Goal: Task Accomplishment & Management: Complete application form

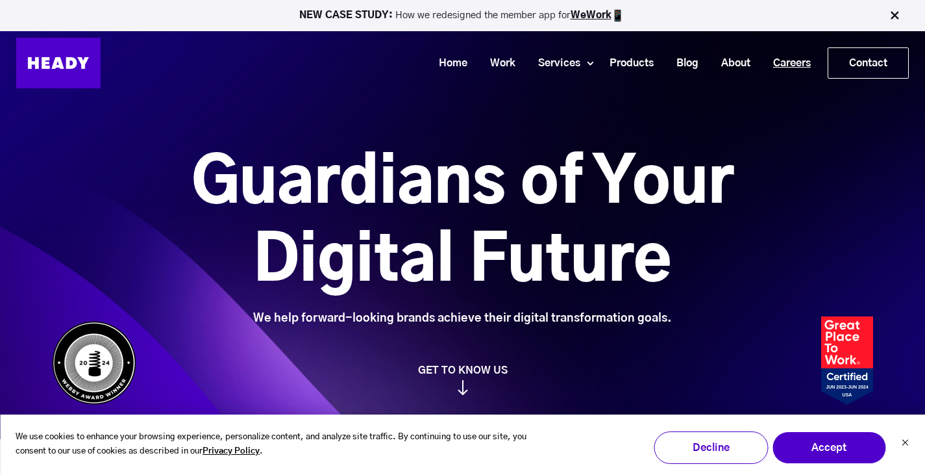
click at [780, 57] on link "Careers" at bounding box center [787, 63] width 60 height 24
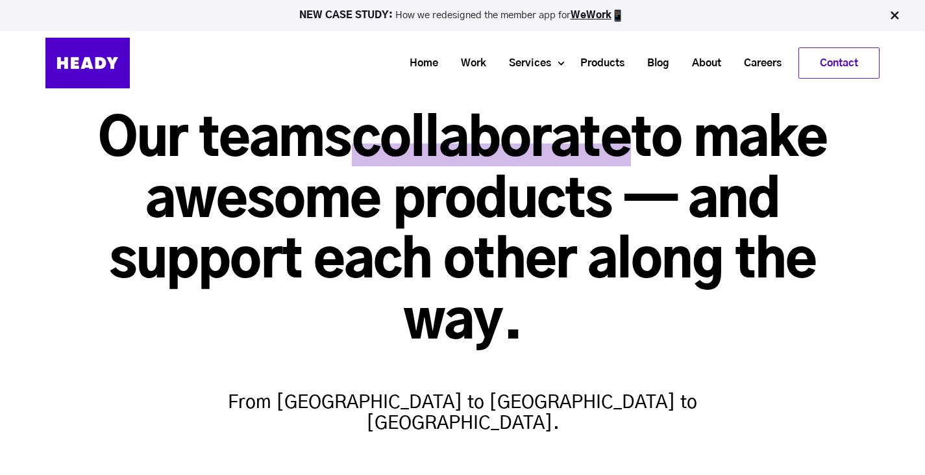
scroll to position [49, 0]
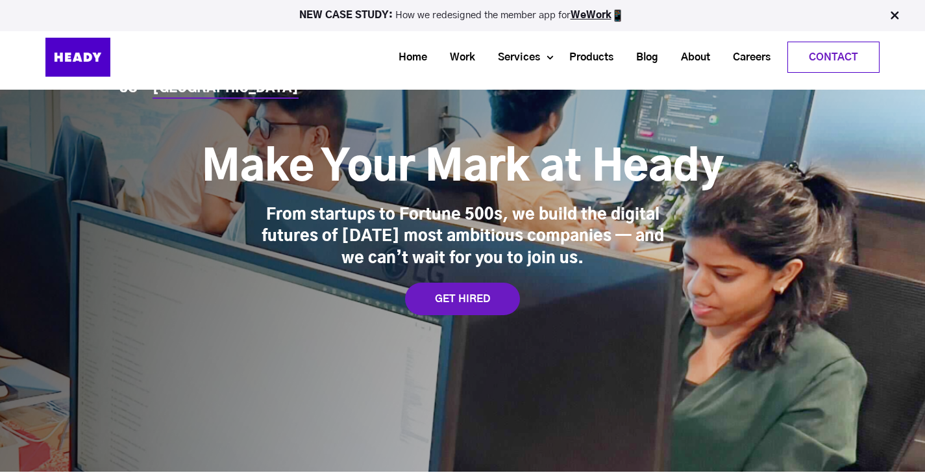
scroll to position [65, 0]
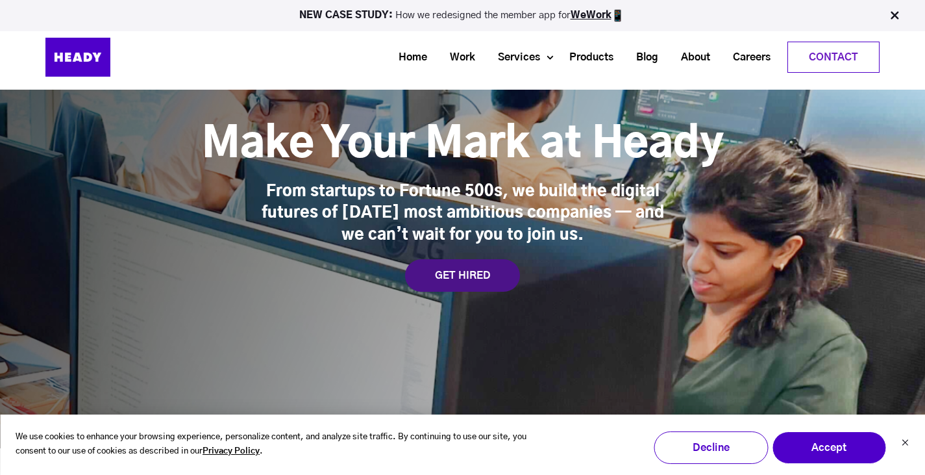
click at [473, 280] on div "GET HIRED" at bounding box center [462, 275] width 115 height 32
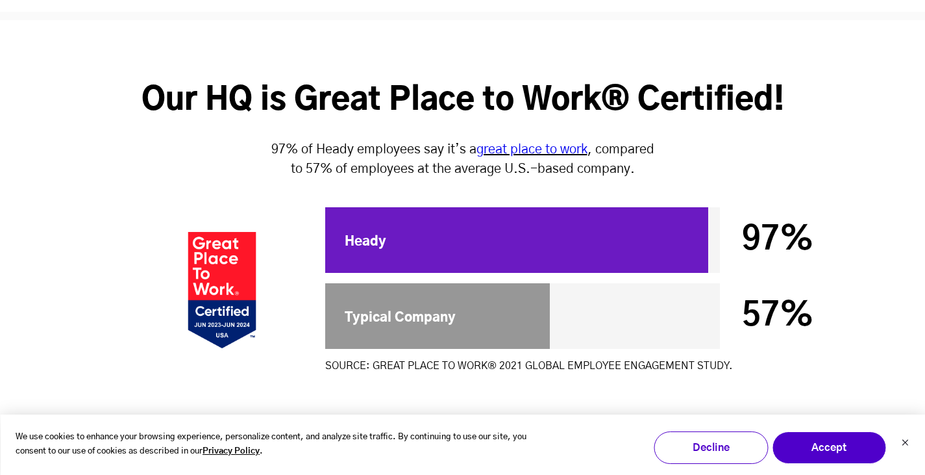
scroll to position [3926, 0]
